Goal: Task Accomplishment & Management: Manage account settings

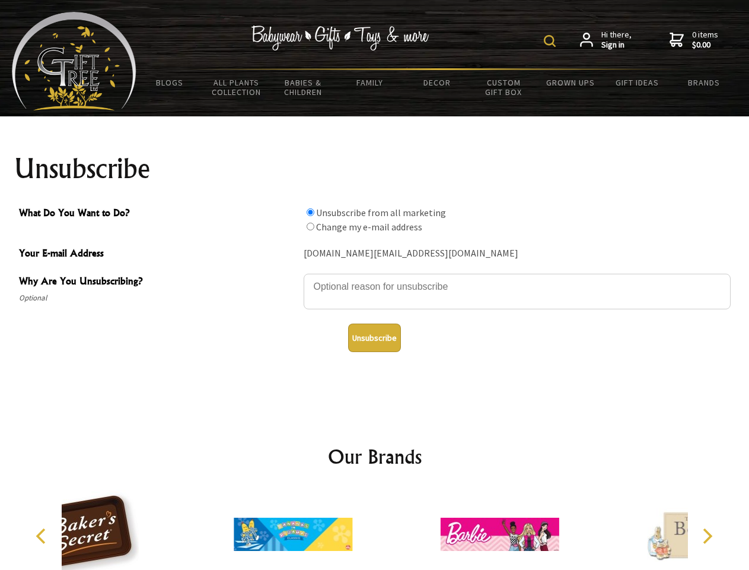
click at [552, 41] on img at bounding box center [550, 41] width 12 height 12
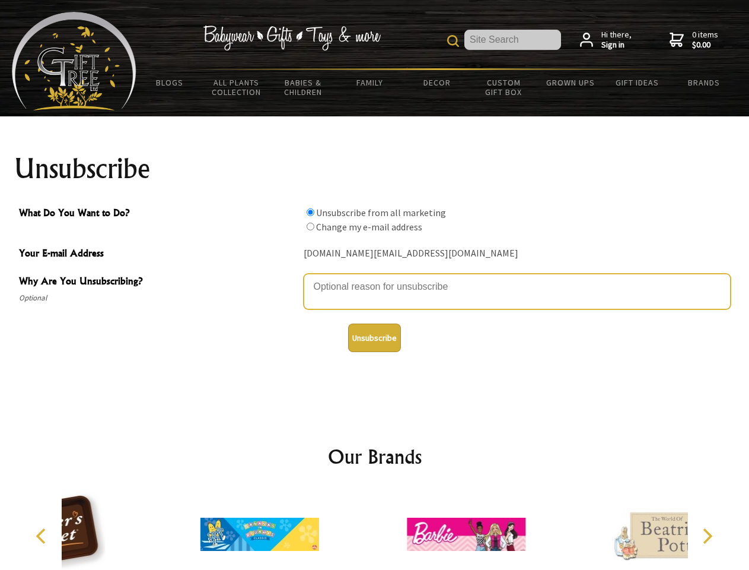
click at [375, 278] on textarea "Why Are You Unsubscribing?" at bounding box center [517, 292] width 427 height 36
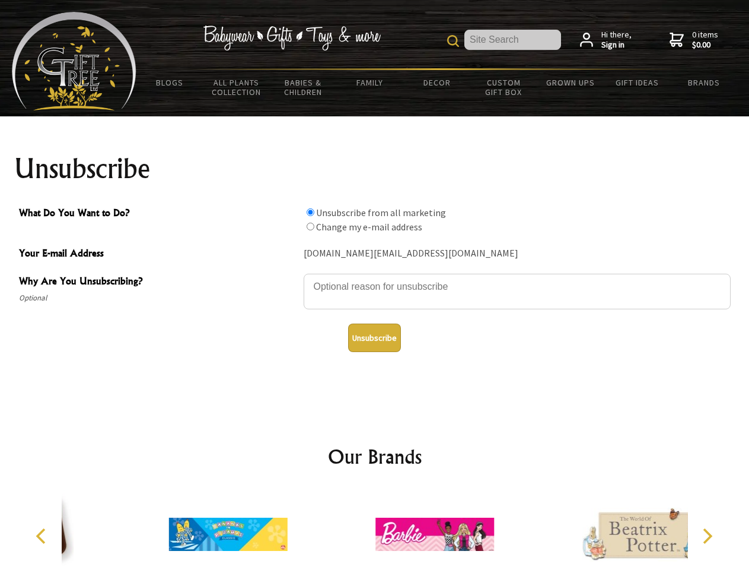
click at [310, 212] on input "What Do You Want to Do?" at bounding box center [311, 212] width 8 height 8
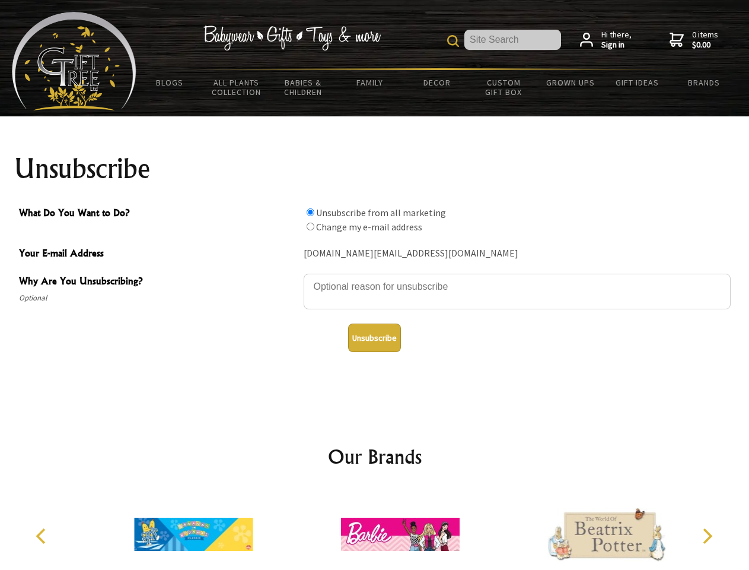
click at [310, 226] on input "What Do You Want to Do?" at bounding box center [311, 226] width 8 height 8
radio input "true"
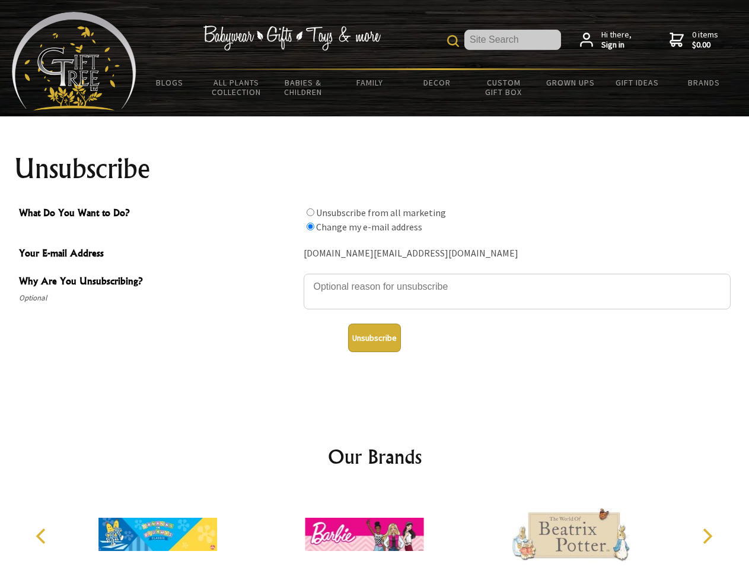
click at [374, 338] on button "Unsubscribe" at bounding box center [374, 337] width 53 height 28
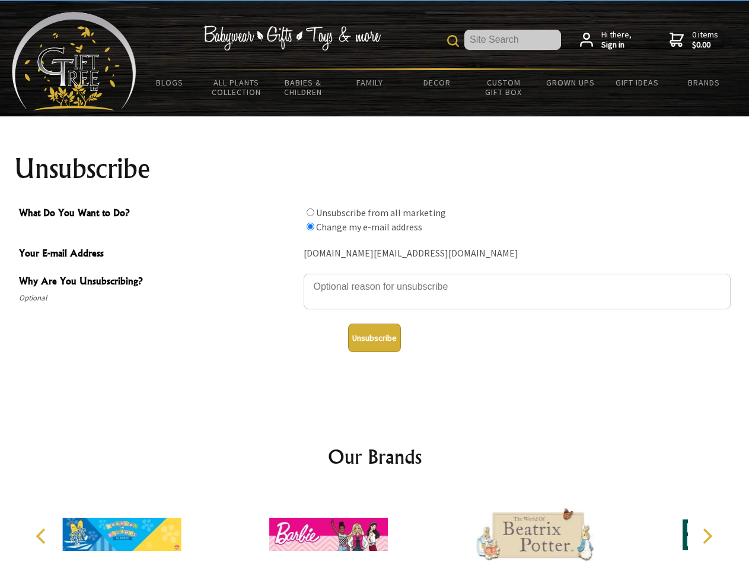
click at [43, 536] on icon "Previous" at bounding box center [41, 535] width 15 height 15
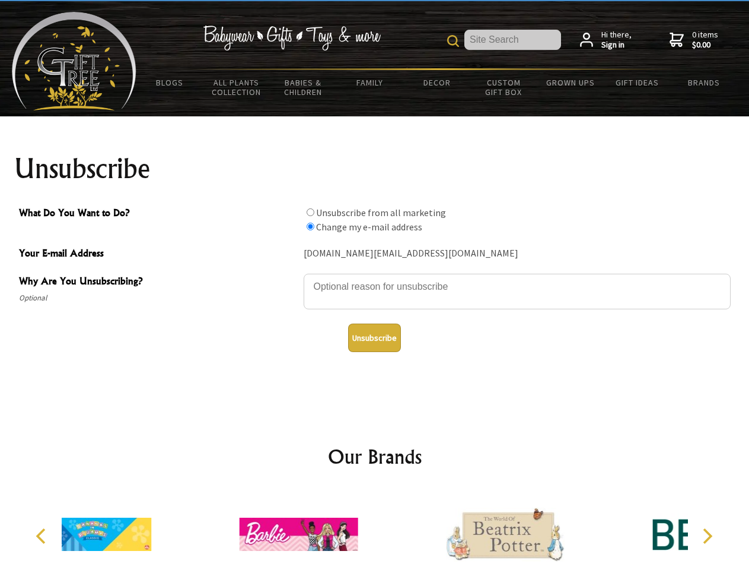
click at [707, 536] on icon "Next" at bounding box center [706, 535] width 15 height 15
